Goal: Use online tool/utility: Utilize a website feature to perform a specific function

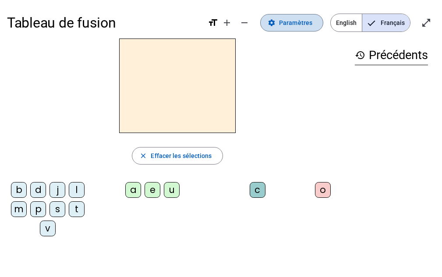
click at [302, 28] on span at bounding box center [291, 22] width 62 height 21
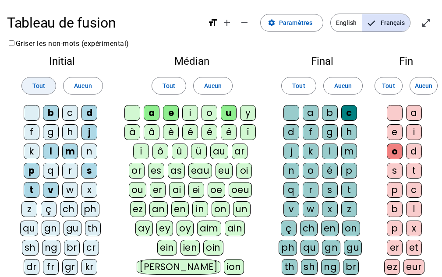
click at [44, 82] on span "Tout" at bounding box center [38, 86] width 13 height 11
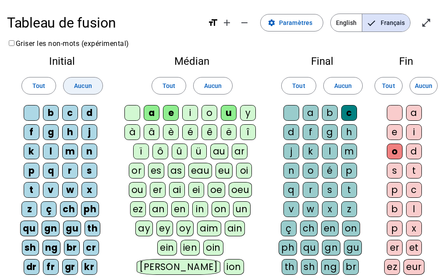
click at [91, 83] on span "Aucun" at bounding box center [83, 86] width 18 height 11
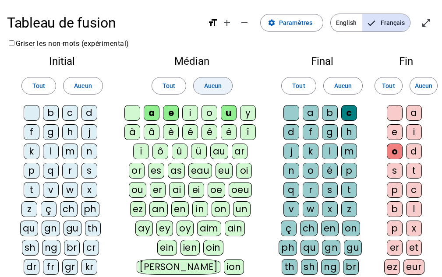
click at [214, 86] on span "Aucun" at bounding box center [213, 86] width 18 height 11
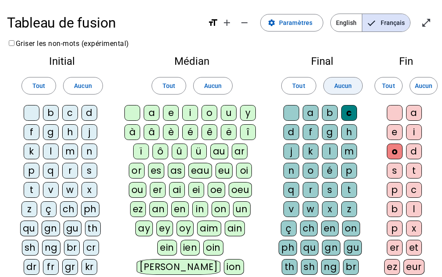
click at [341, 87] on span "Aucun" at bounding box center [343, 86] width 18 height 11
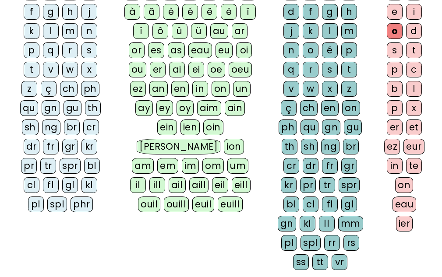
scroll to position [121, 0]
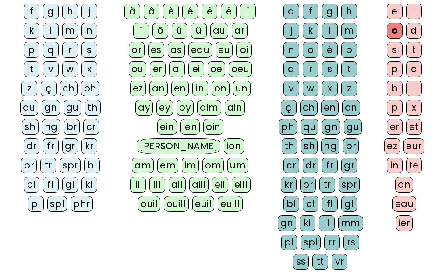
click at [29, 82] on div "z" at bounding box center [29, 89] width 16 height 16
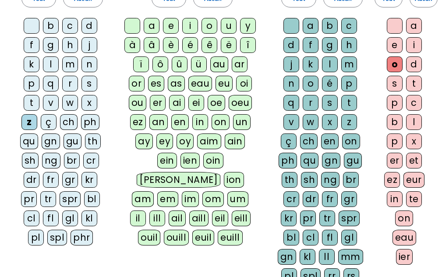
scroll to position [81, 0]
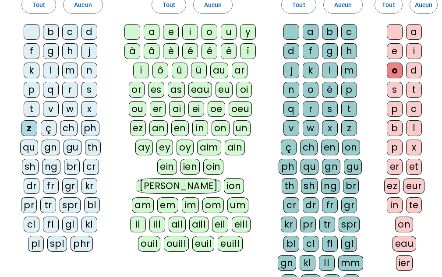
click at [206, 30] on div "o" at bounding box center [209, 32] width 16 height 16
click at [331, 80] on letter-bubble "l" at bounding box center [331, 72] width 19 height 19
click at [331, 88] on div "é" at bounding box center [330, 90] width 16 height 16
click at [327, 74] on div "l" at bounding box center [330, 71] width 16 height 16
click at [88, 74] on div "n" at bounding box center [89, 71] width 16 height 16
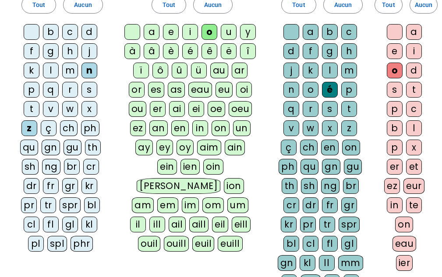
click at [309, 32] on div "a" at bounding box center [311, 32] width 16 height 16
click at [53, 35] on div "b" at bounding box center [51, 32] width 16 height 16
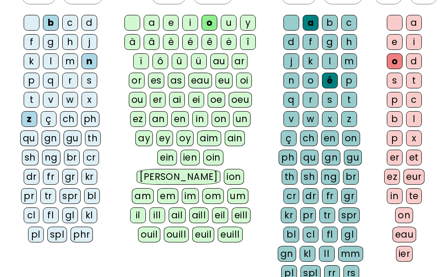
scroll to position [95, 0]
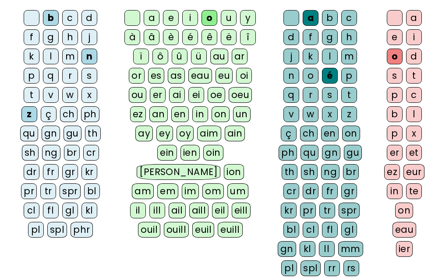
click at [93, 190] on div "bl" at bounding box center [92, 191] width 16 height 16
click at [27, 210] on div "cl" at bounding box center [32, 211] width 16 height 16
click at [50, 59] on div "l" at bounding box center [51, 57] width 16 height 16
click at [193, 38] on div "é" at bounding box center [190, 37] width 16 height 16
click at [414, 16] on div "a" at bounding box center [414, 18] width 16 height 16
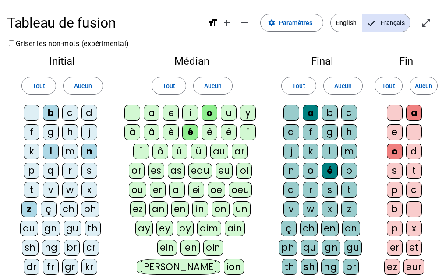
scroll to position [233, 0]
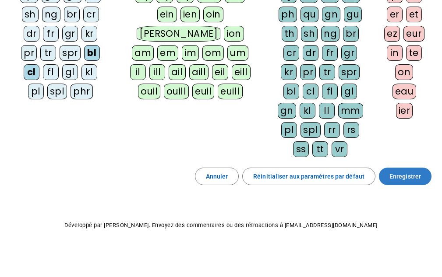
click at [398, 171] on span at bounding box center [405, 176] width 53 height 21
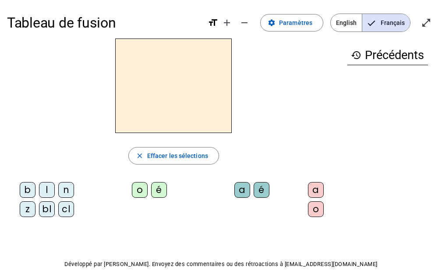
click at [23, 211] on div "z" at bounding box center [28, 209] width 16 height 16
click at [140, 190] on div "o" at bounding box center [140, 190] width 16 height 16
click at [265, 186] on div "é" at bounding box center [261, 190] width 16 height 16
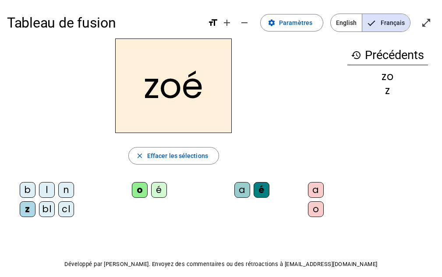
click at [67, 185] on div "n" at bounding box center [66, 190] width 16 height 16
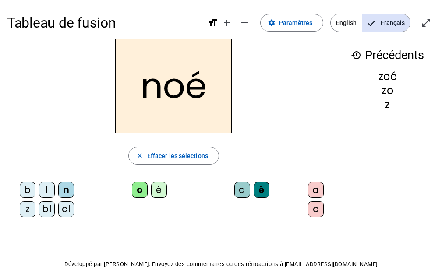
click at [240, 189] on div "a" at bounding box center [242, 190] width 16 height 16
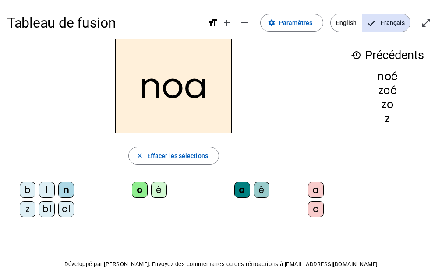
click at [25, 191] on div "b" at bounding box center [28, 190] width 16 height 16
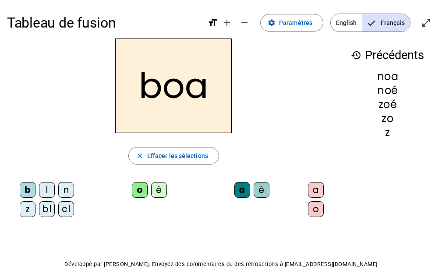
click at [45, 205] on div "bl" at bounding box center [47, 209] width 16 height 16
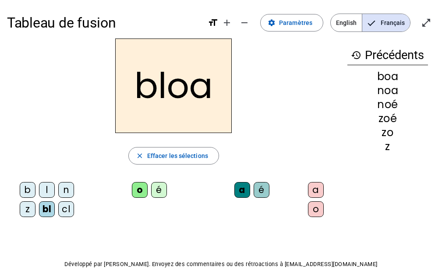
click at [135, 189] on div "o" at bounding box center [140, 190] width 16 height 16
click at [158, 157] on span "Effacer les sélections" at bounding box center [177, 156] width 61 height 11
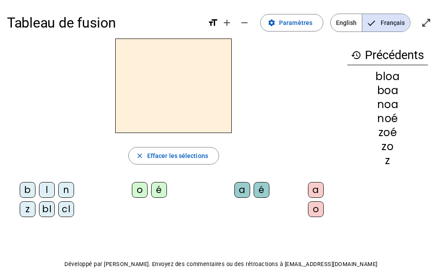
click at [46, 213] on div "bl" at bounding box center [47, 209] width 16 height 16
click at [245, 192] on div "a" at bounding box center [242, 190] width 16 height 16
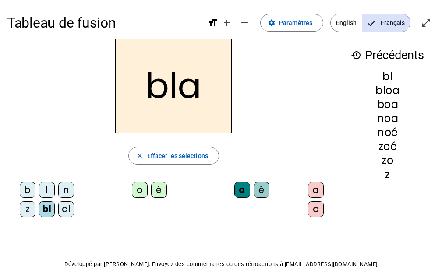
click at [267, 187] on div "é" at bounding box center [261, 190] width 16 height 16
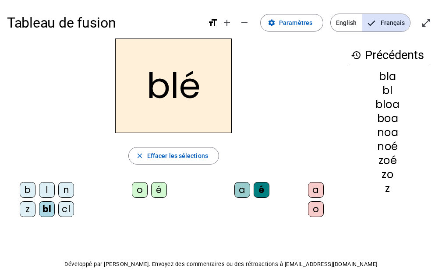
click at [69, 211] on div "cl" at bounding box center [66, 209] width 16 height 16
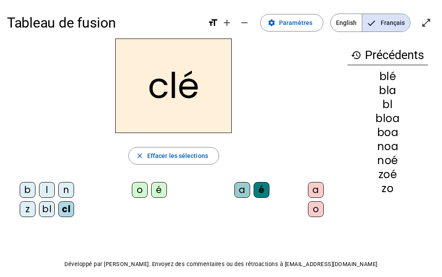
click at [317, 211] on div "o" at bounding box center [316, 209] width 16 height 16
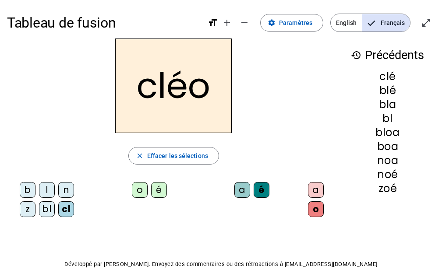
click at [43, 190] on div "l" at bounding box center [47, 190] width 16 height 16
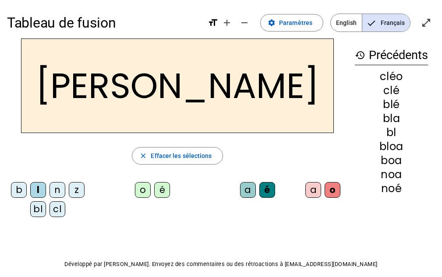
click at [314, 186] on div "a" at bounding box center [313, 190] width 16 height 16
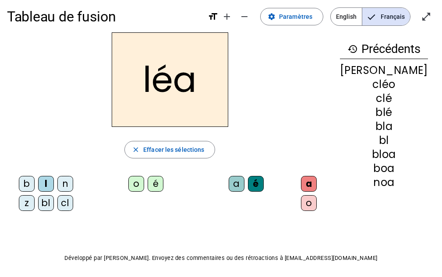
scroll to position [6, 0]
